Goal: Task Accomplishment & Management: Manage account settings

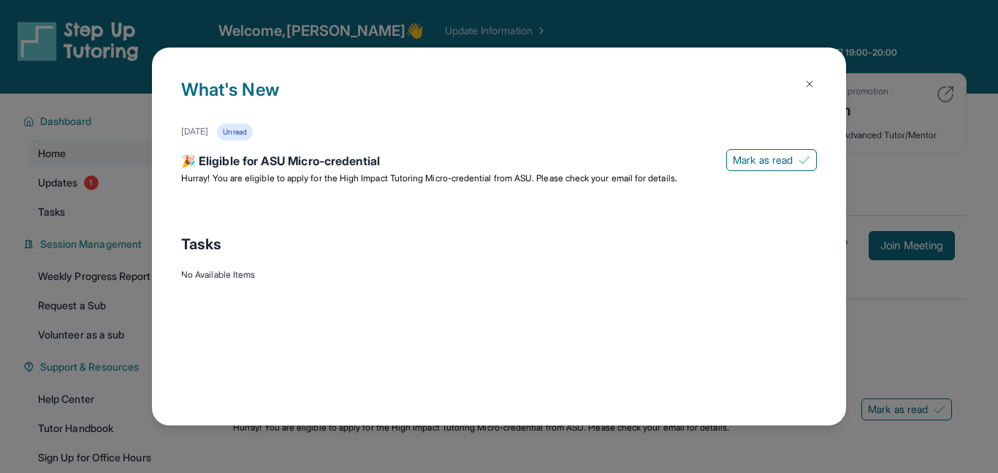
click at [814, 88] on img at bounding box center [810, 84] width 12 height 12
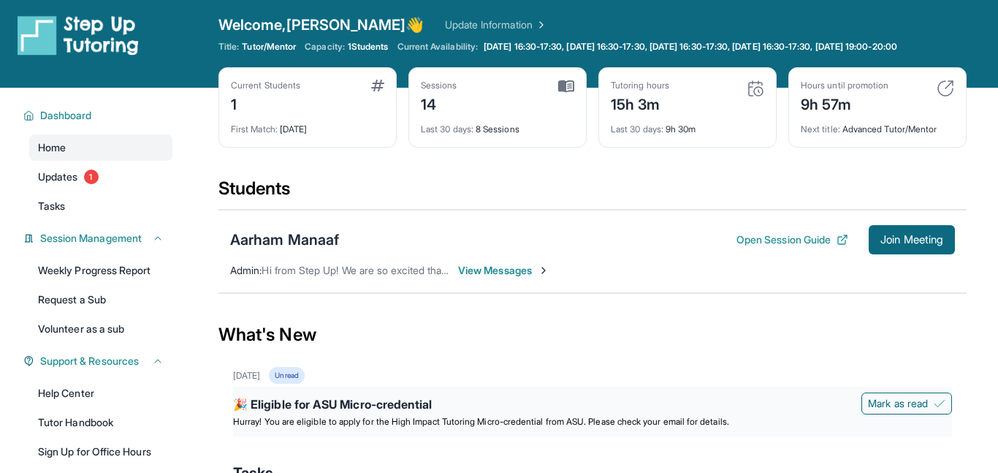
scroll to position [159, 0]
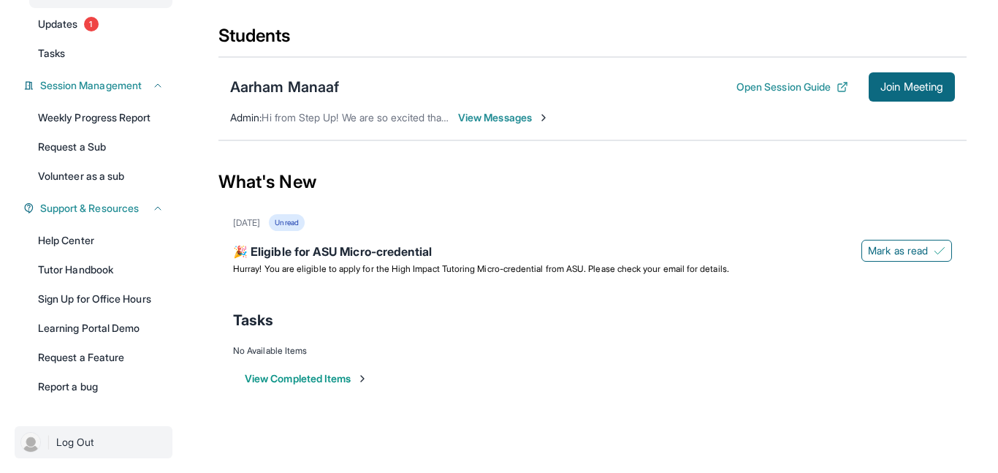
click at [27, 438] on img at bounding box center [30, 442] width 20 height 20
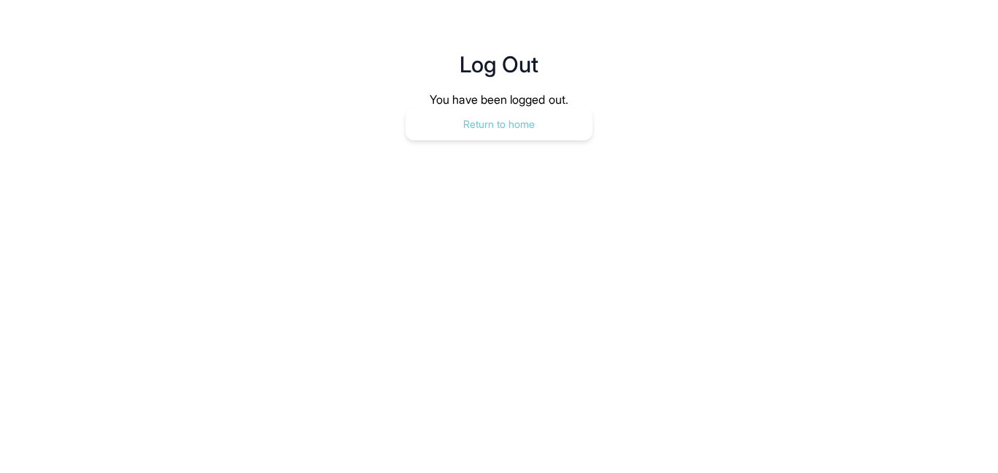
click at [451, 136] on button "Return to home" at bounding box center [498, 124] width 187 height 32
